Goal: Find specific page/section: Find specific page/section

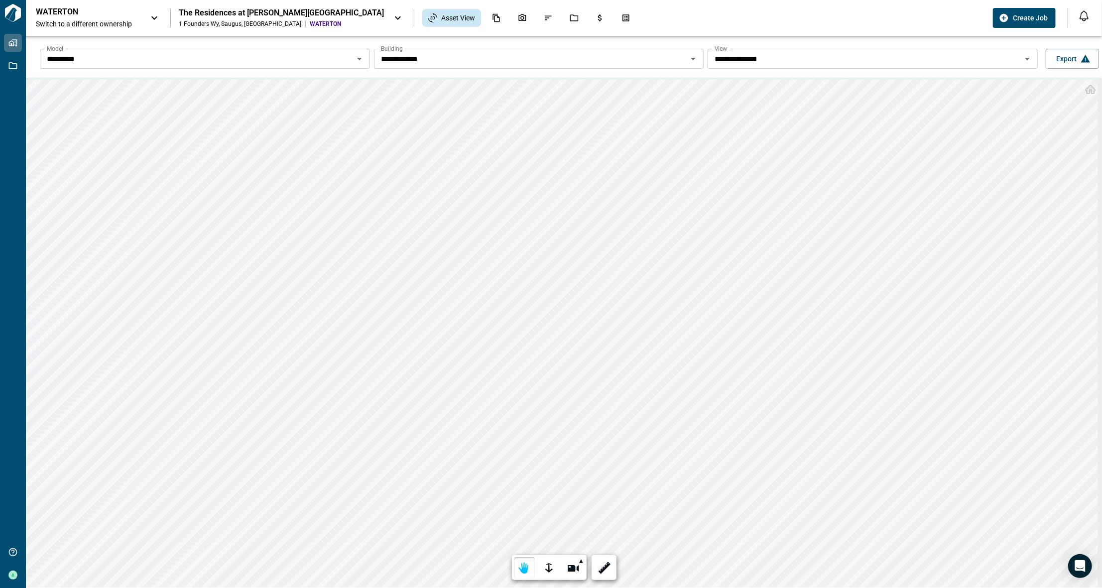
click at [691, 56] on icon "Open" at bounding box center [693, 59] width 12 height 12
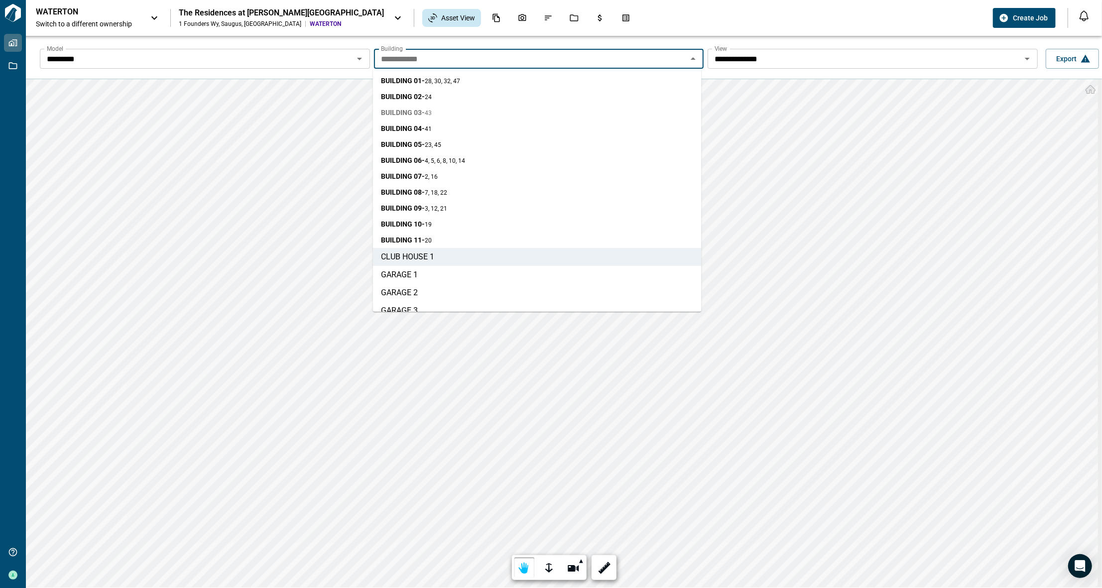
click at [422, 112] on span "BUILDING 03 - 43" at bounding box center [406, 113] width 51 height 10
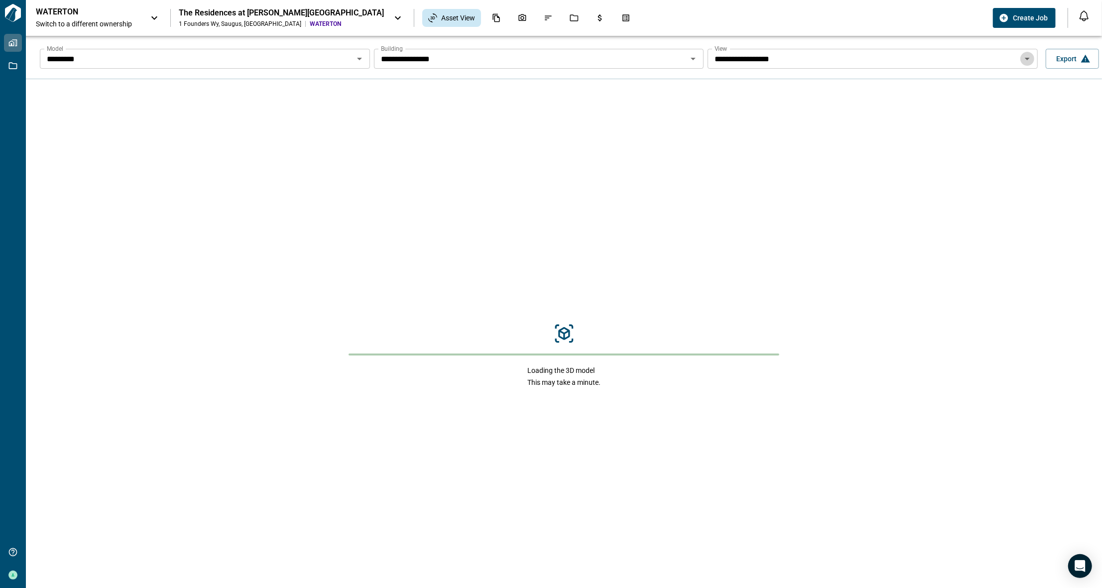
click at [956, 59] on icon "Open" at bounding box center [1028, 59] width 12 height 12
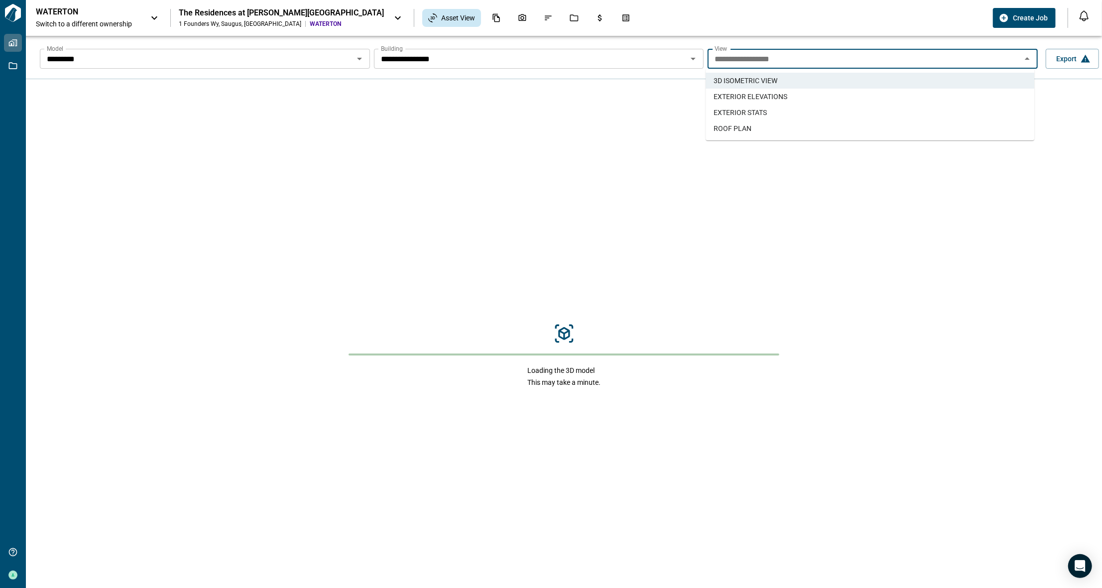
click at [745, 127] on span "ROOF PLAN" at bounding box center [733, 129] width 38 height 10
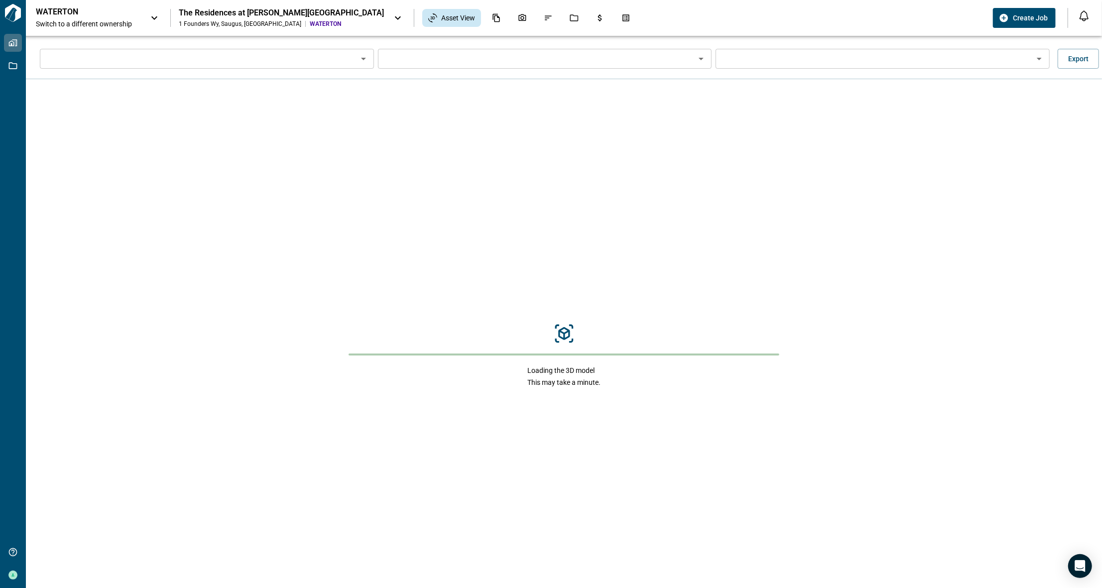
type input "*********"
type input "**********"
type input "*********"
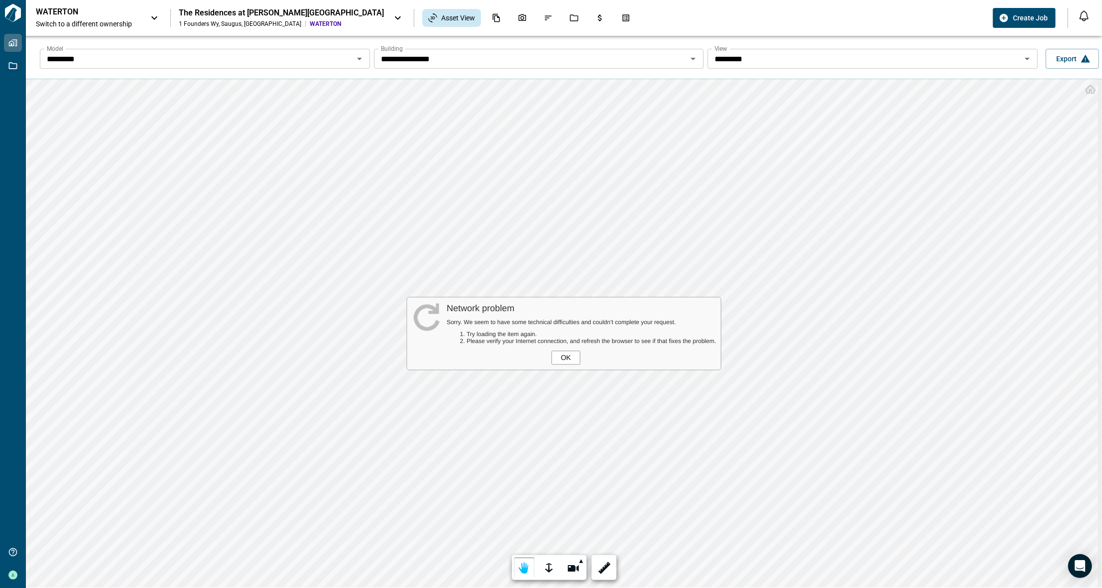
click at [561, 356] on div "OK" at bounding box center [566, 358] width 29 height 14
click at [568, 359] on div "OK" at bounding box center [566, 358] width 29 height 14
click at [691, 58] on icon "Open" at bounding box center [693, 59] width 5 height 2
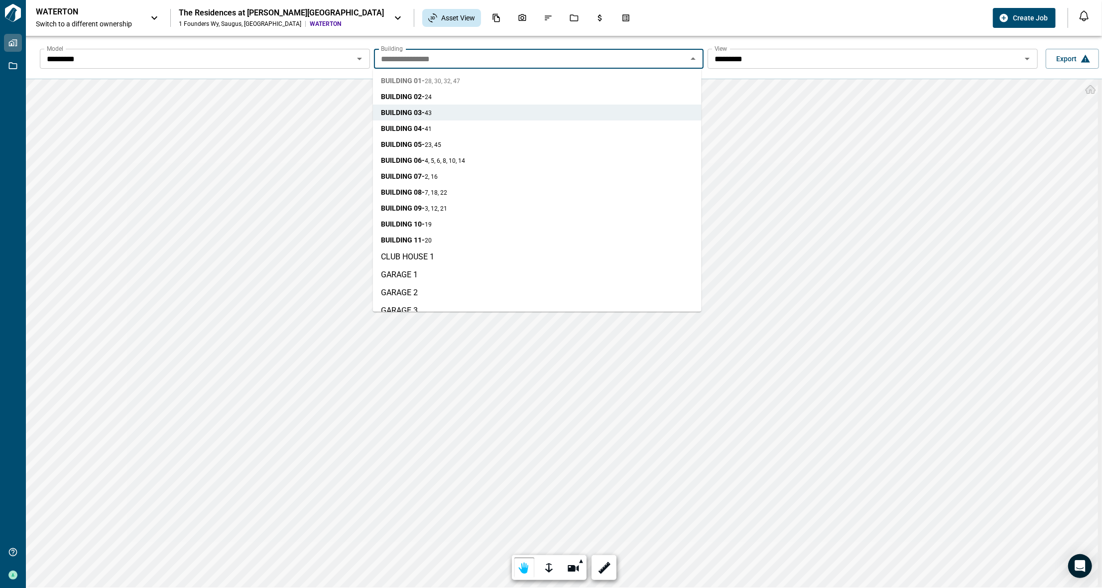
click at [454, 81] on span "28, 30, 32, 47" at bounding box center [442, 81] width 35 height 7
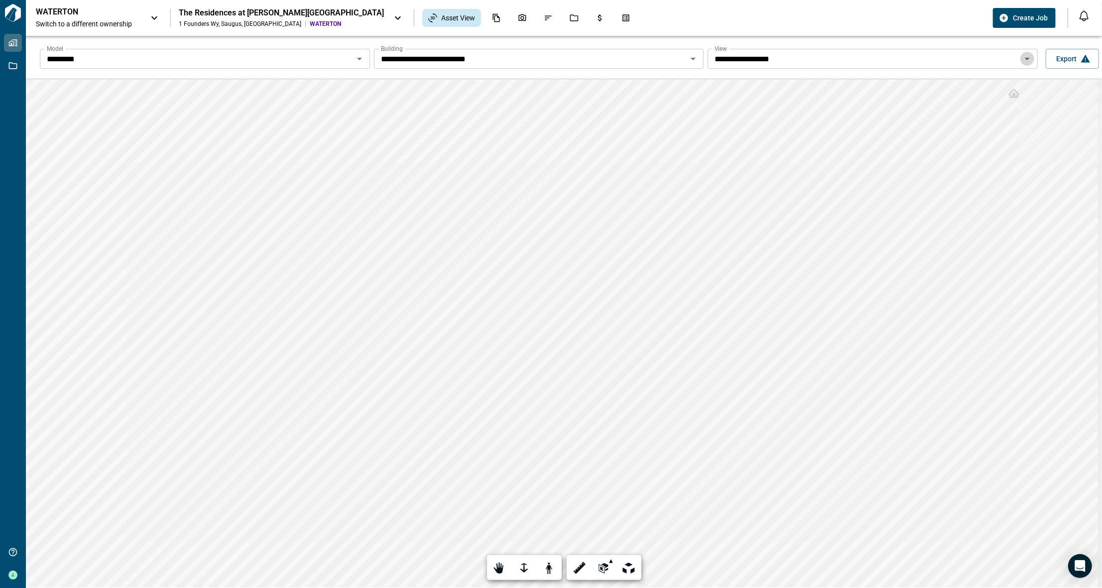
click at [956, 59] on icon "Open" at bounding box center [1028, 59] width 12 height 12
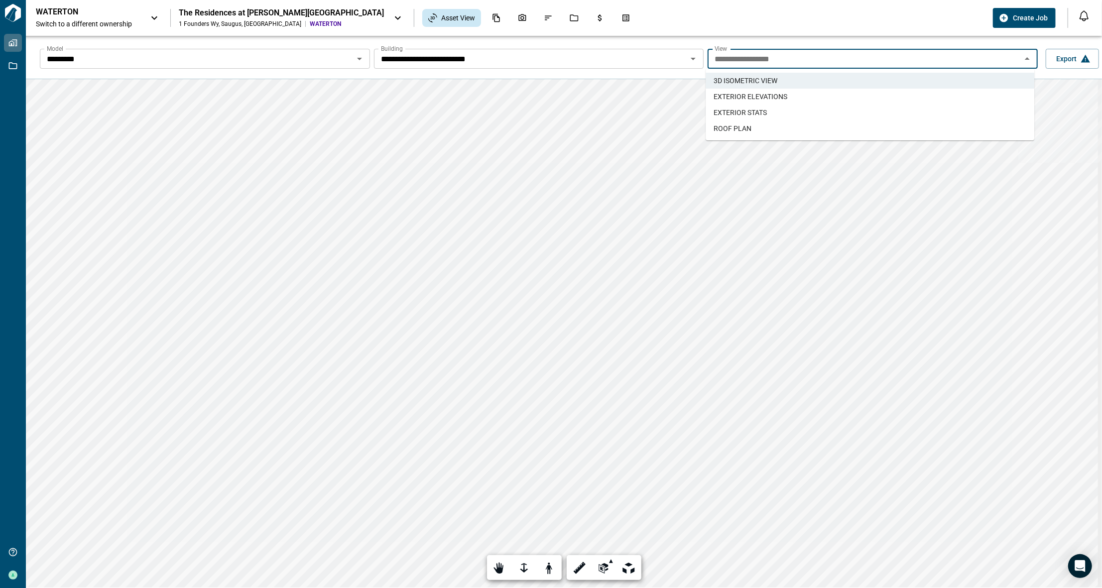
click at [748, 125] on span "ROOF PLAN" at bounding box center [733, 129] width 38 height 10
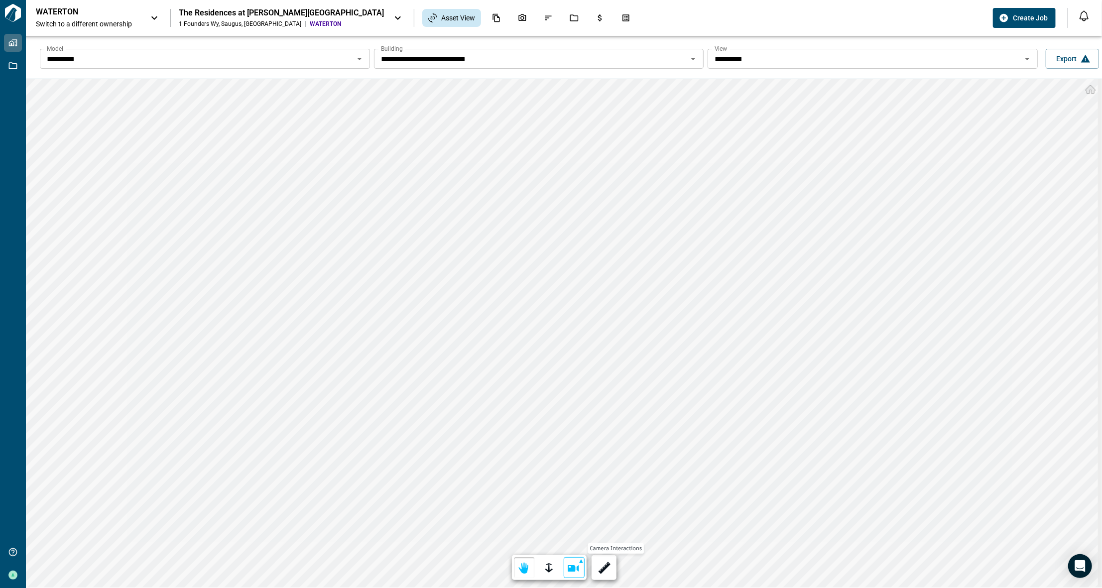
click at [573, 513] on div at bounding box center [574, 568] width 14 height 15
click at [573, 496] on div at bounding box center [574, 491] width 14 height 15
click at [574, 513] on div at bounding box center [574, 568] width 14 height 15
click at [574, 513] on div at bounding box center [574, 516] width 14 height 15
click at [571, 513] on div at bounding box center [574, 568] width 14 height 15
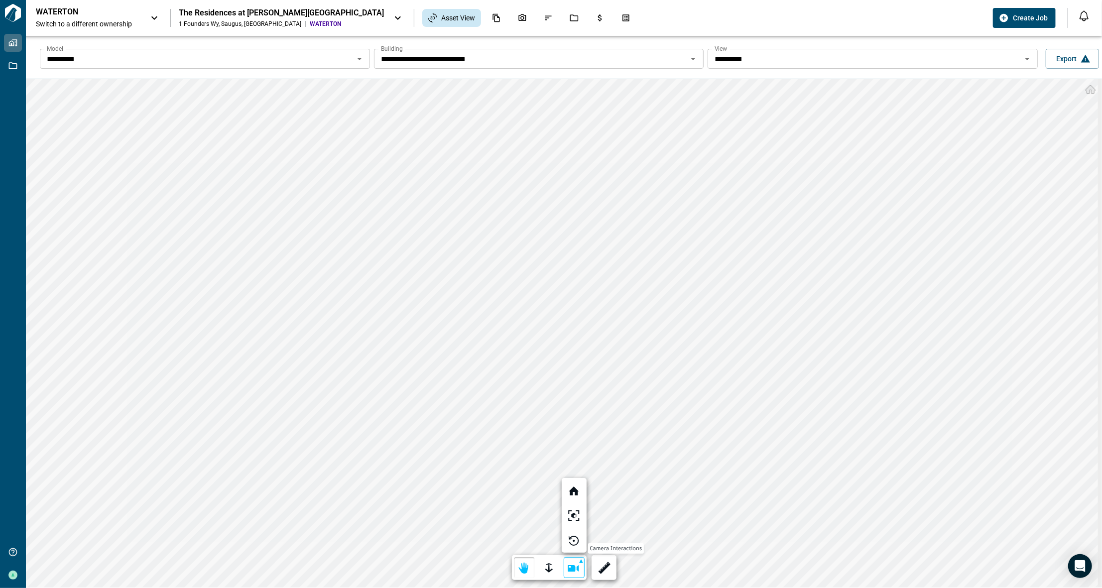
click at [602, 513] on div at bounding box center [551, 294] width 1102 height 588
click at [602, 513] on div at bounding box center [604, 568] width 14 height 15
click at [448, 513] on div at bounding box center [442, 568] width 14 height 15
click at [447, 513] on div at bounding box center [442, 568] width 14 height 15
click at [674, 513] on label "Done" at bounding box center [680, 568] width 24 height 16
